Goal: Find specific page/section: Find specific page/section

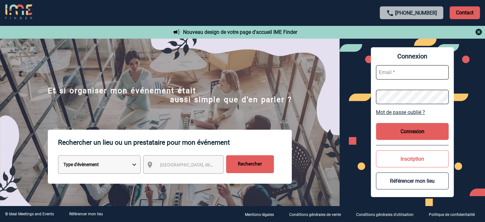
type input "cleborgne@ime-groupe.com"
click at [411, 130] on button "Connexion" at bounding box center [412, 131] width 73 height 17
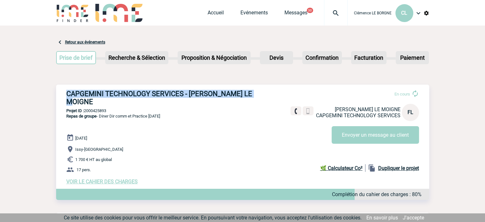
drag, startPoint x: 64, startPoint y: 91, endPoint x: 265, endPoint y: 91, distance: 201.0
click at [265, 91] on div "CAPGEMINI TECHNOLOGY SERVICES - [PERSON_NAME] LE MOIGNE En cours [PERSON_NAME] …" at bounding box center [242, 137] width 373 height 105
copy h3 "CAPGEMINI TECHNOLOGY SERVICES - [PERSON_NAME] LE MOIGNE"
drag, startPoint x: 85, startPoint y: 102, endPoint x: 108, endPoint y: 102, distance: 23.6
click at [108, 108] on p "Projet ID : 2000425893" at bounding box center [242, 110] width 373 height 5
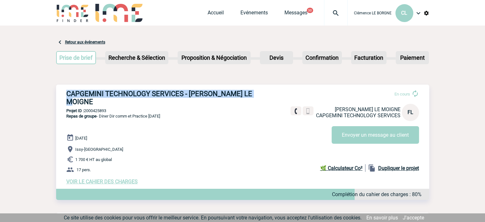
copy p "2000425893"
drag, startPoint x: 63, startPoint y: 108, endPoint x: 174, endPoint y: 113, distance: 111.1
click at [174, 113] on div "CAPGEMINI TECHNOLOGY SERVICES - [PERSON_NAME] LE MOIGNE En cours Portable : [PH…" at bounding box center [242, 137] width 373 height 105
copy span "Repas de groupe - Diner Dir comm et Practice [DATE]"
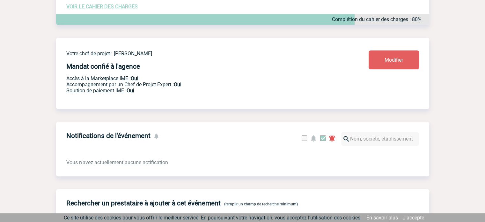
scroll to position [52, 0]
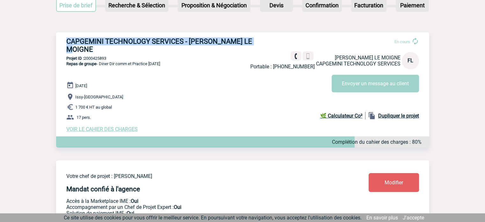
click at [132, 126] on span "VOIR LE CAHIER DES CHARGES" at bounding box center [101, 129] width 71 height 6
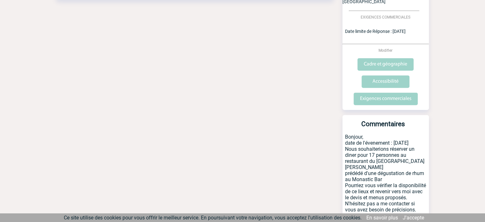
scroll to position [291, 0]
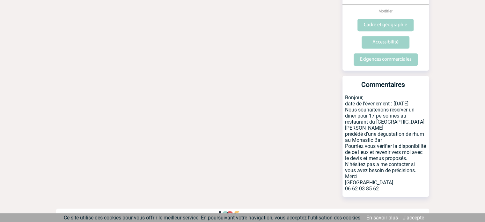
drag, startPoint x: 346, startPoint y: 123, endPoint x: 391, endPoint y: 126, distance: 45.1
click at [391, 126] on p "Bonjour, date de l'évenement : [DATE] Nous souhaiterions réserver un diner pour…" at bounding box center [386, 145] width 86 height 102
copy p "prédédé d'une dégustation de rhum au Monastic Bar"
drag, startPoint x: 386, startPoint y: 183, endPoint x: 349, endPoint y: 185, distance: 36.7
click at [349, 185] on p "Bonjour, date de l'évenement : 28/10/2025 Nous souhaiterions réserver un diner …" at bounding box center [386, 145] width 86 height 102
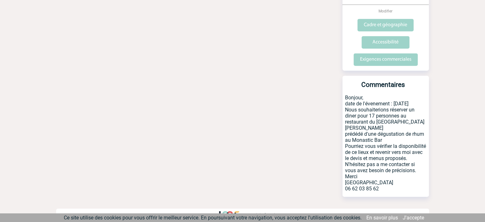
copy p "6 62 03 85 62"
